Goal: Find specific page/section: Find specific page/section

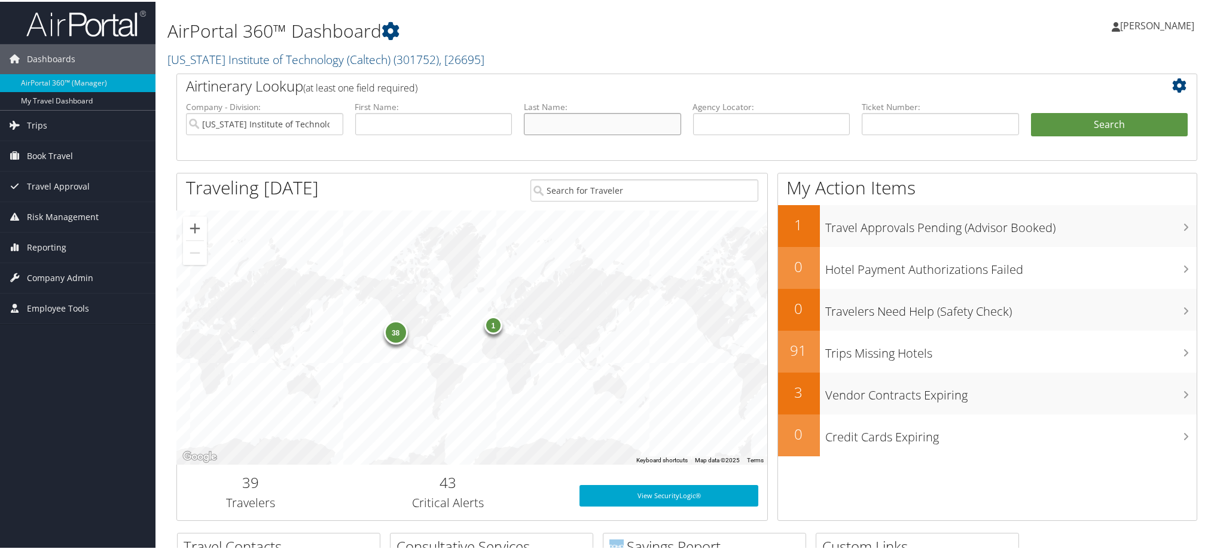
drag, startPoint x: 558, startPoint y: 167, endPoint x: 560, endPoint y: 173, distance: 6.4
click at [560, 133] on input "text" at bounding box center [602, 122] width 157 height 22
type input "Bradson"
click at [1031, 111] on button "Search" at bounding box center [1109, 123] width 157 height 24
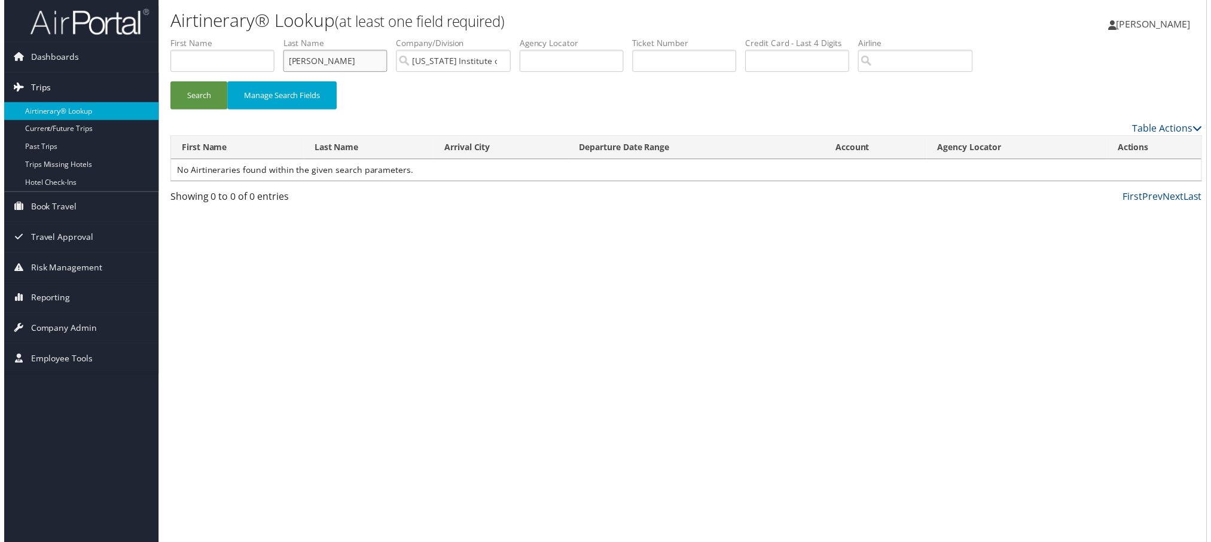
drag, startPoint x: 428, startPoint y: 77, endPoint x: 97, endPoint y: 99, distance: 330.8
click at [97, 99] on div "Dashboards AirPortal 360™ (Manager) My Travel Dashboard Trips Airtinerary® Look…" at bounding box center [609, 274] width 1218 height 549
type input "Brabson"
click at [167, 82] on button "Search" at bounding box center [195, 96] width 57 height 28
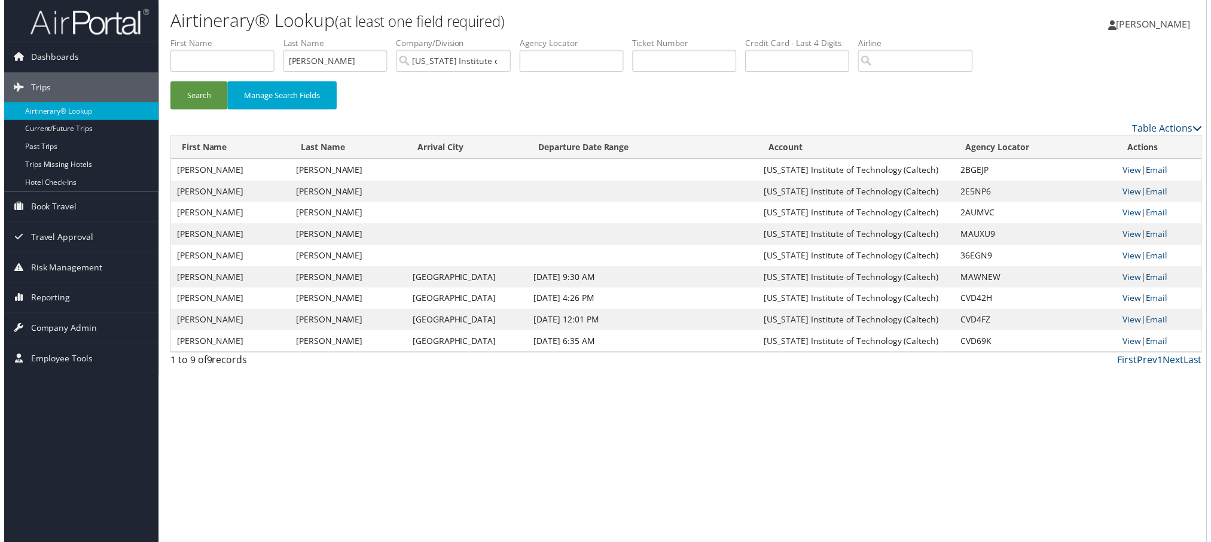
click at [1134, 306] on link "View" at bounding box center [1135, 299] width 19 height 11
click at [1134, 176] on link "View" at bounding box center [1135, 170] width 19 height 11
click at [1137, 327] on link "View" at bounding box center [1135, 321] width 19 height 11
click at [1128, 306] on link "View" at bounding box center [1135, 299] width 19 height 11
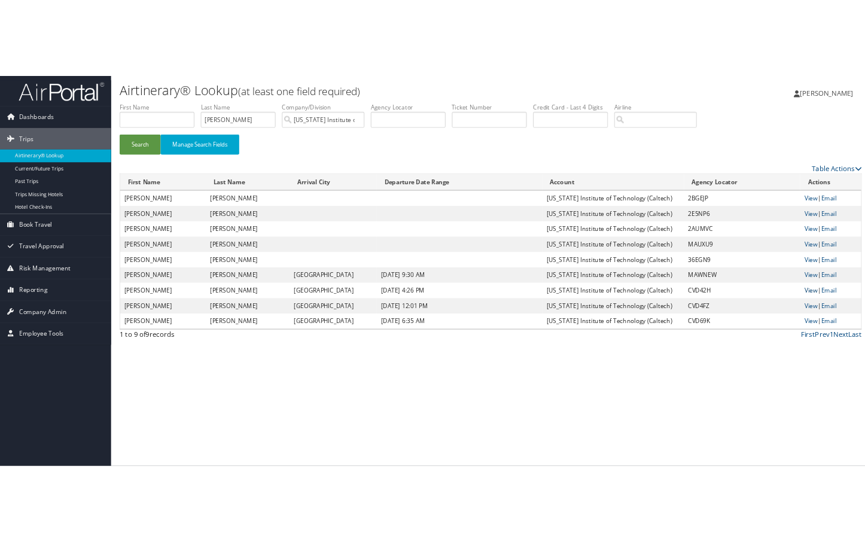
scroll to position [106, 0]
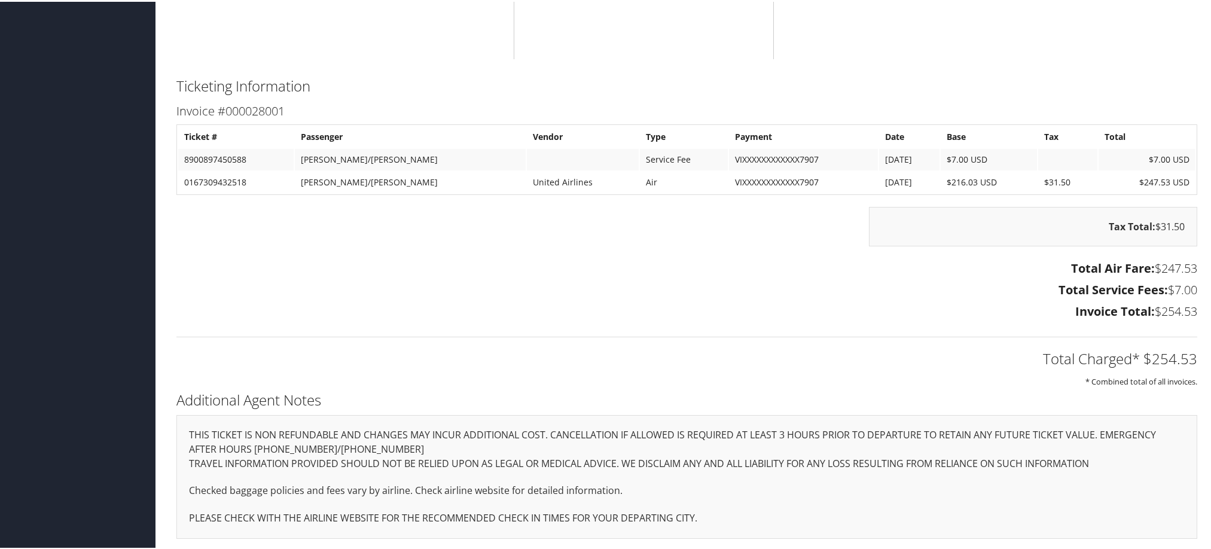
scroll to position [1136, 0]
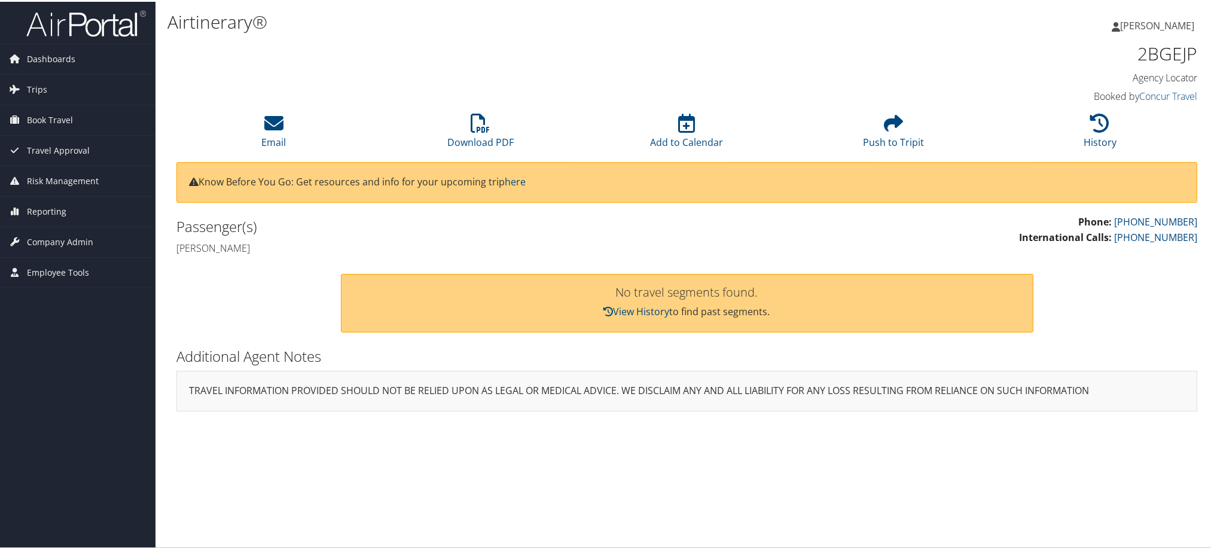
scroll to position [85, 0]
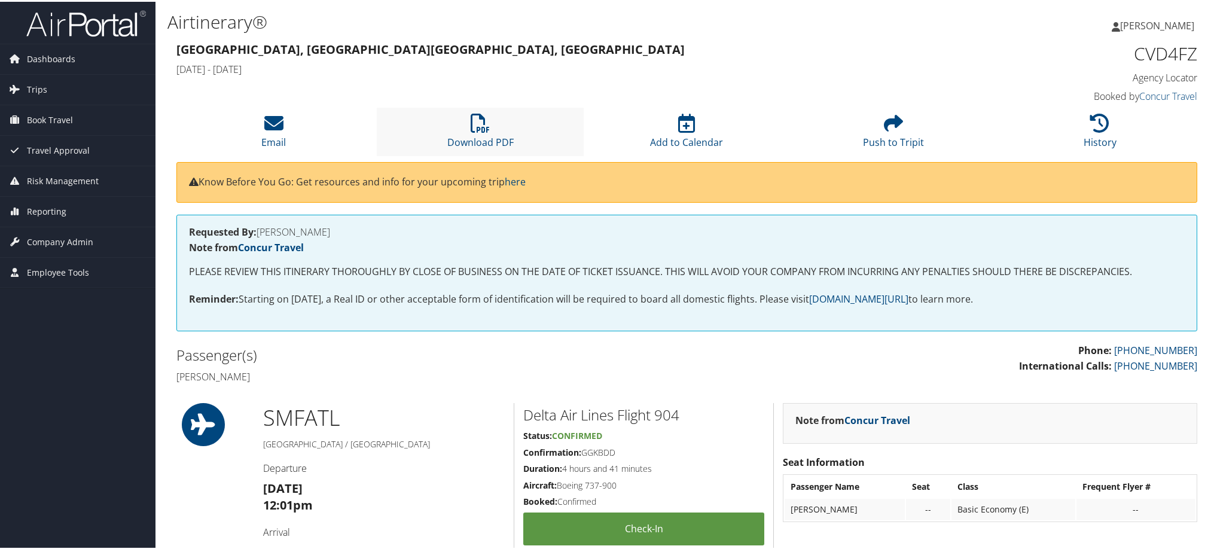
click at [501, 154] on li "Download PDF" at bounding box center [480, 130] width 206 height 48
click at [502, 147] on link "Download PDF" at bounding box center [480, 132] width 66 height 29
